Goal: Task Accomplishment & Management: Manage account settings

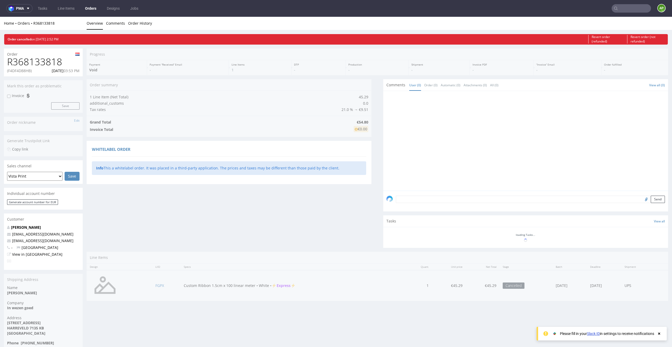
scroll to position [28, 0]
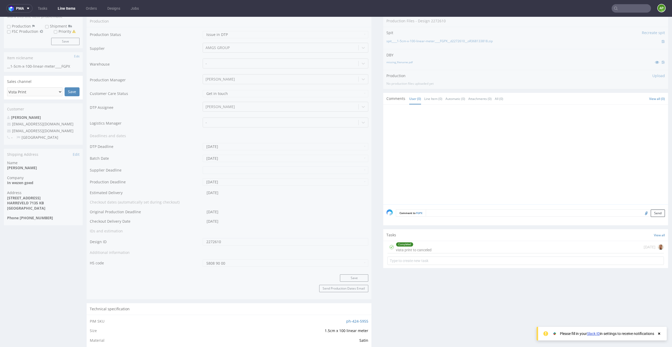
scroll to position [120, 0]
click at [434, 245] on div "Completed vista print to canceled [DATE]" at bounding box center [526, 247] width 277 height 12
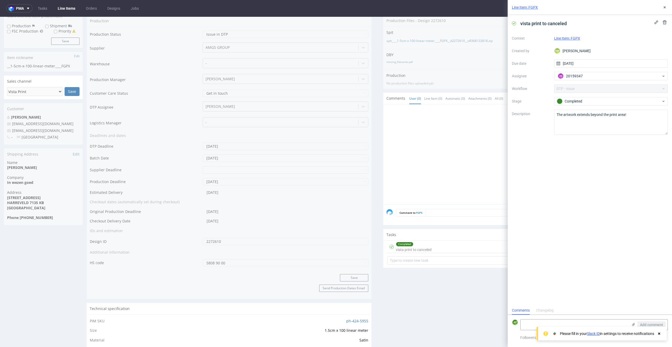
scroll to position [4, 0]
click at [663, 8] on icon at bounding box center [665, 7] width 4 height 4
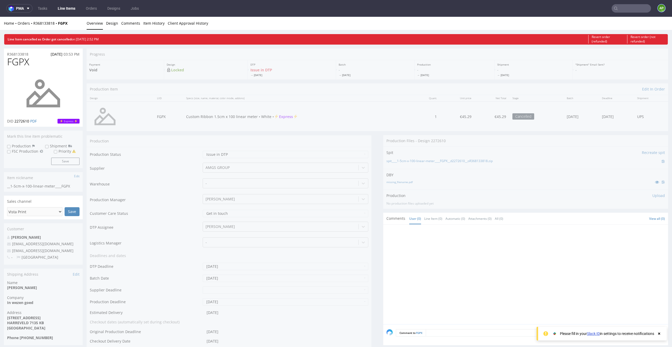
click at [658, 6] on figcaption "AP" at bounding box center [661, 7] width 7 height 7
click at [630, 40] on span "Settings" at bounding box center [638, 40] width 57 height 5
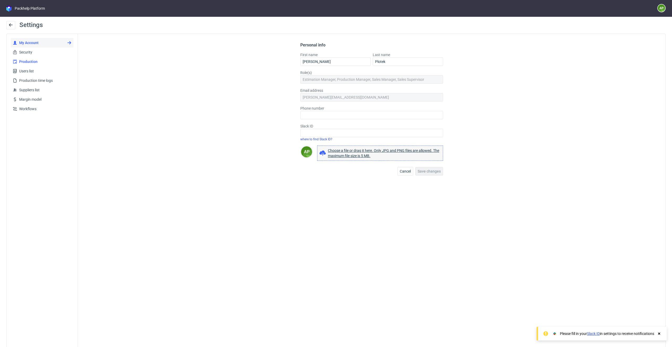
click at [40, 63] on span "Production" at bounding box center [44, 61] width 54 height 5
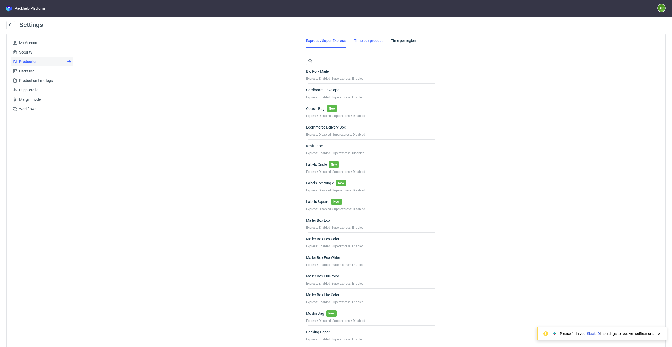
click at [371, 39] on link "Time per product" at bounding box center [368, 41] width 29 height 14
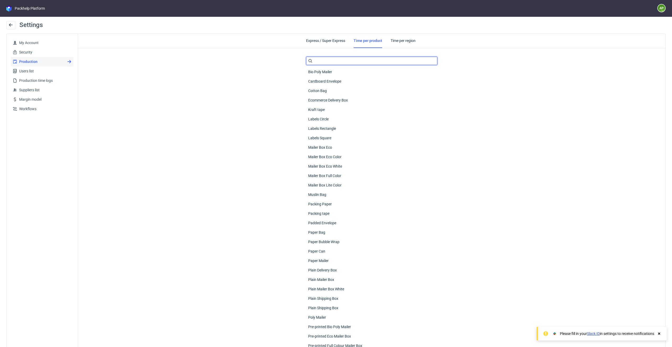
click at [353, 59] on input "text" at bounding box center [371, 61] width 131 height 8
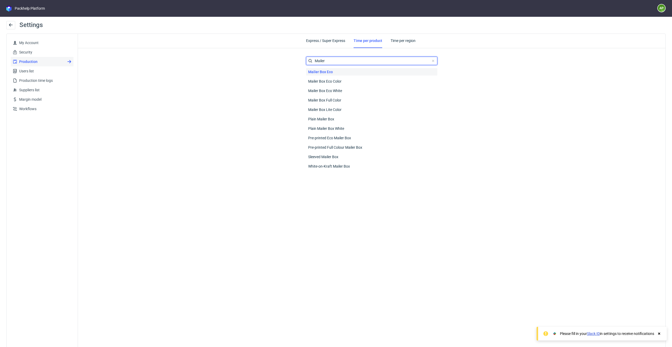
type input "Mailer"
click at [329, 75] on span "Mailer Box Eco" at bounding box center [320, 71] width 29 height 7
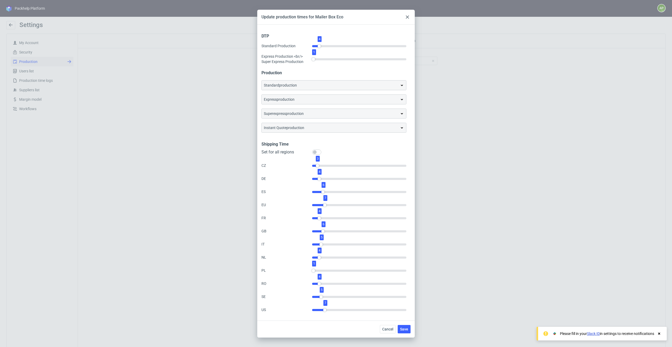
click at [328, 81] on div "standard production" at bounding box center [334, 85] width 144 height 9
click at [328, 85] on div "standard production" at bounding box center [334, 85] width 140 height 5
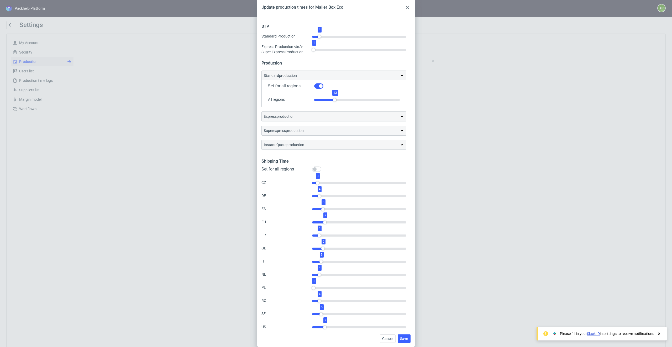
click at [323, 114] on div "express production" at bounding box center [334, 116] width 140 height 5
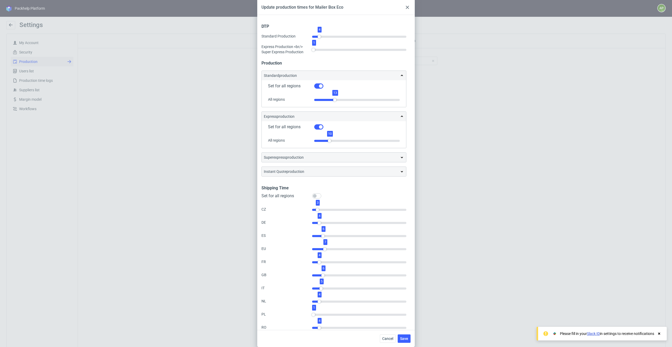
click at [320, 155] on div "superexpress production" at bounding box center [334, 157] width 140 height 5
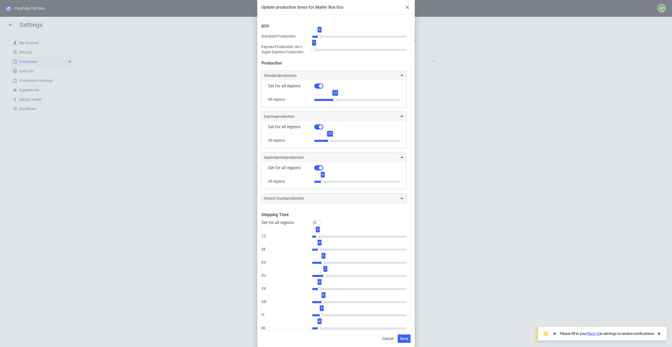
click at [312, 198] on div "instant quote production" at bounding box center [334, 198] width 140 height 5
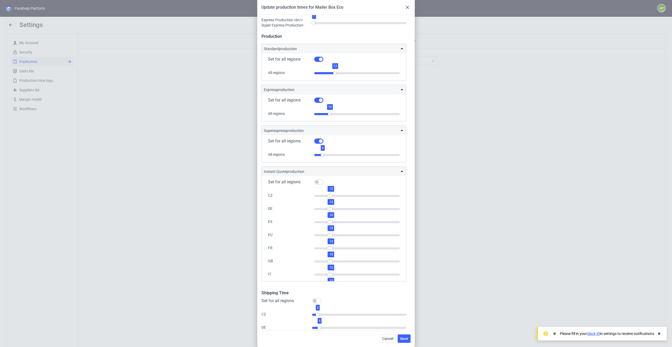
click at [379, 171] on div "instant quote production" at bounding box center [334, 171] width 140 height 5
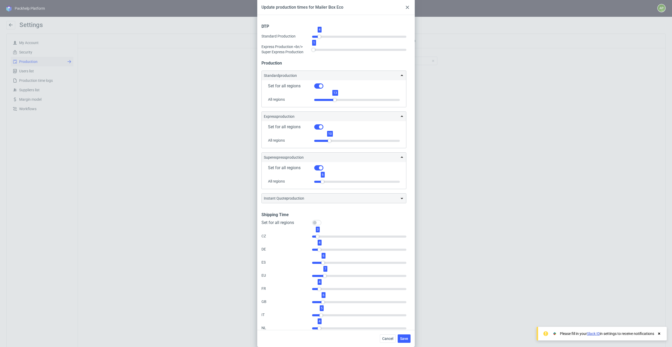
click at [407, 7] on icon at bounding box center [407, 7] width 3 height 3
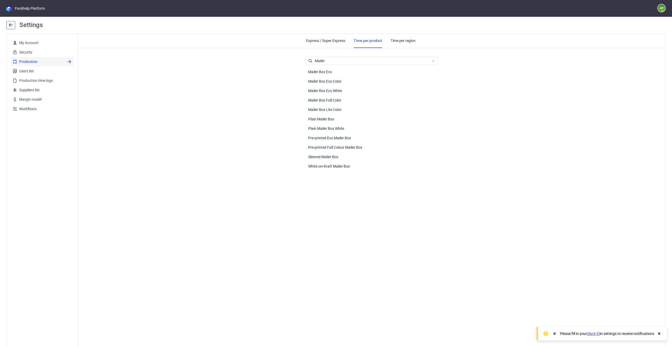
click at [9, 25] on use at bounding box center [11, 24] width 4 height 3
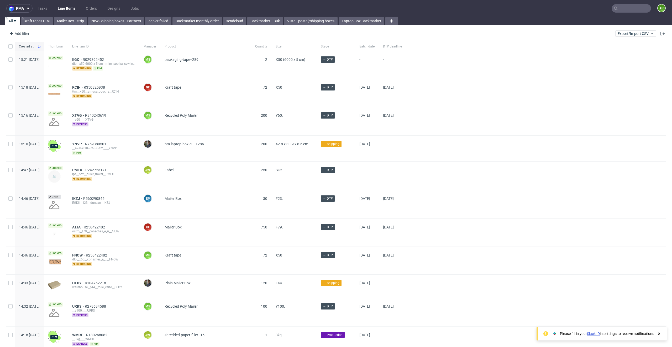
click at [57, 11] on link "Line Items" at bounding box center [67, 8] width 24 height 8
click at [64, 7] on link "Line Items" at bounding box center [67, 8] width 24 height 8
